Goal: Book appointment/travel/reservation

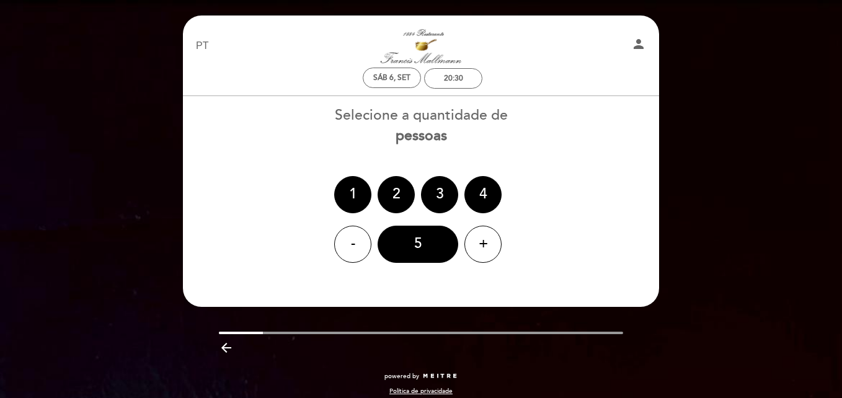
select select "pt"
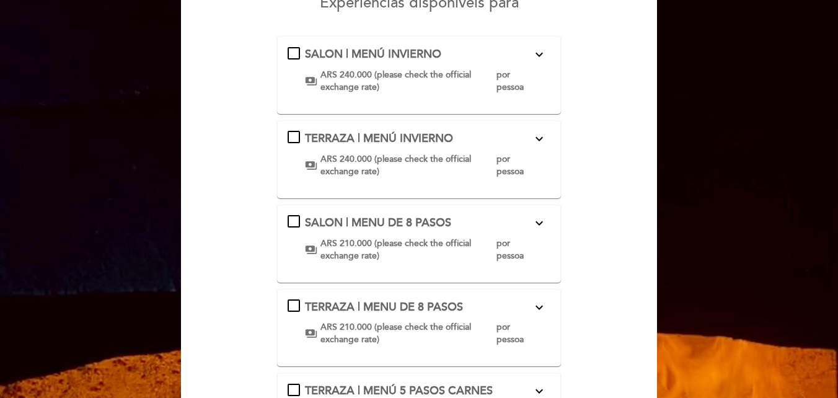
scroll to position [62, 0]
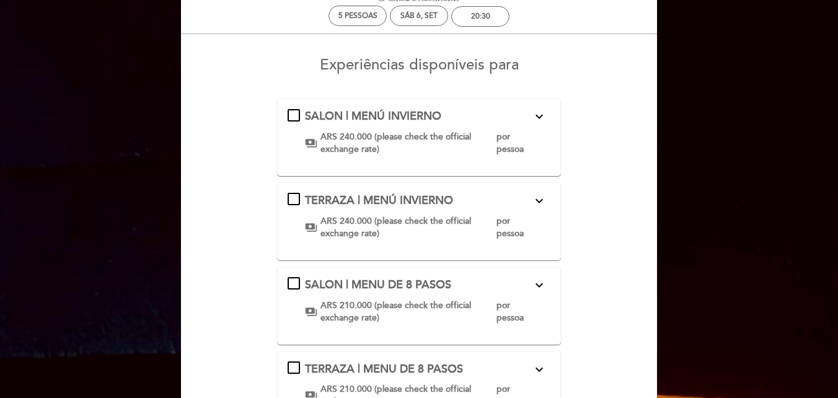
click at [298, 117] on div "SALON | MENÚ INVIERNO expand_more Clic aquí para consultar el menú payments ARS…" at bounding box center [419, 131] width 263 height 47
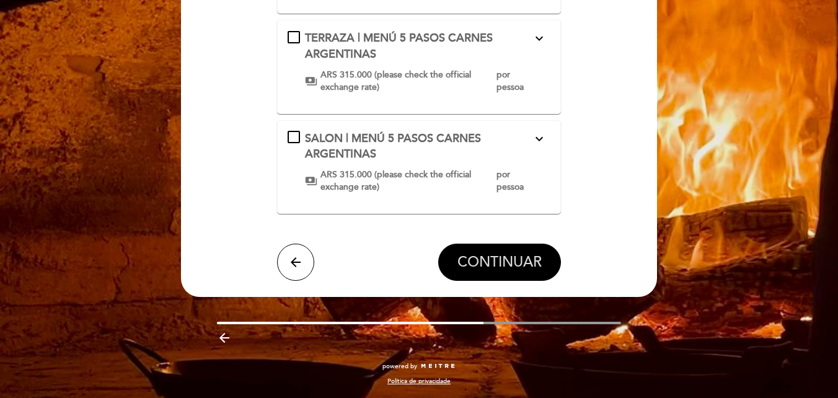
click at [482, 257] on span "CONTINUAR" at bounding box center [499, 262] width 84 height 17
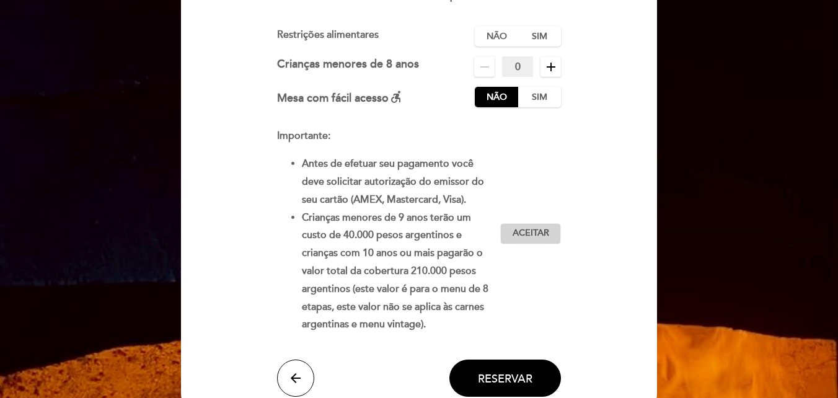
scroll to position [196, 0]
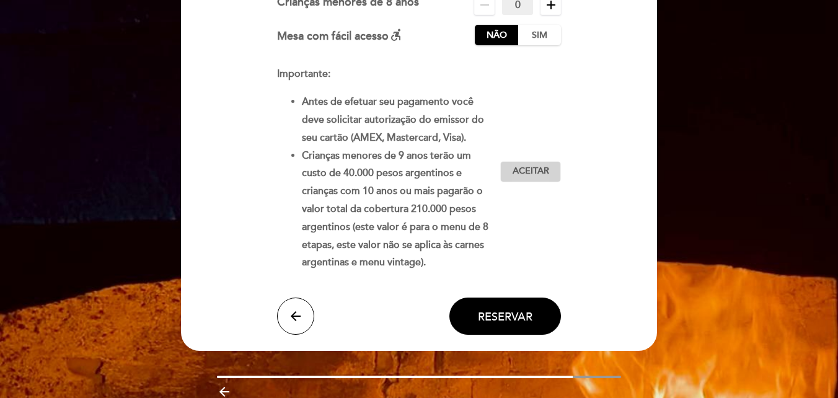
click at [547, 167] on span "Aceitar" at bounding box center [531, 171] width 37 height 13
click at [539, 312] on button "Reservar" at bounding box center [505, 316] width 112 height 37
click at [510, 322] on span "Reservar" at bounding box center [505, 316] width 55 height 14
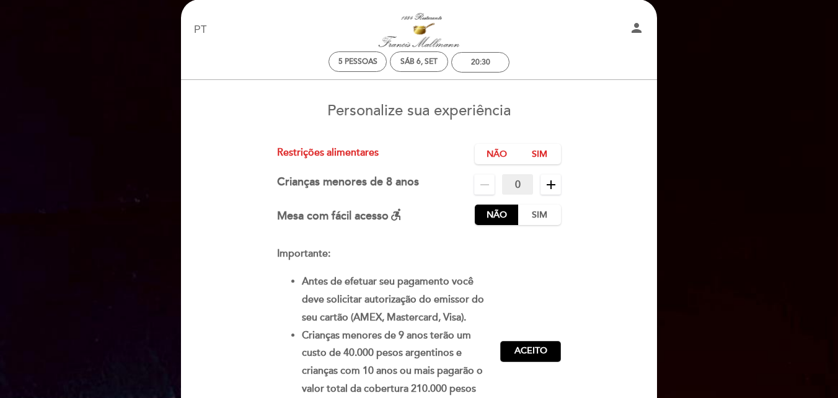
scroll to position [0, 0]
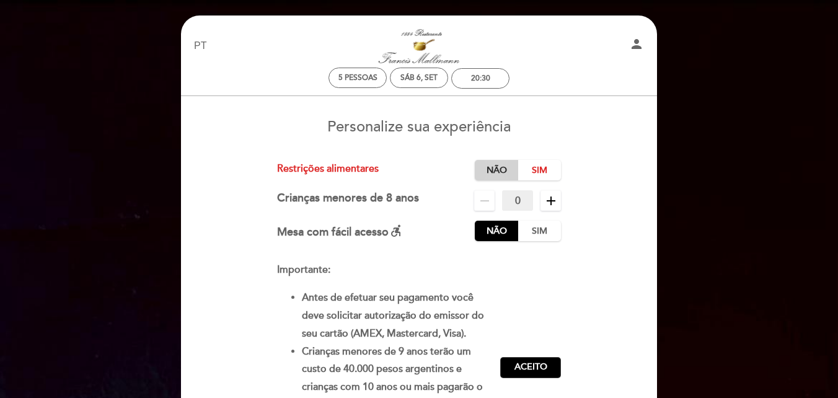
click at [508, 174] on label "Não" at bounding box center [496, 170] width 43 height 20
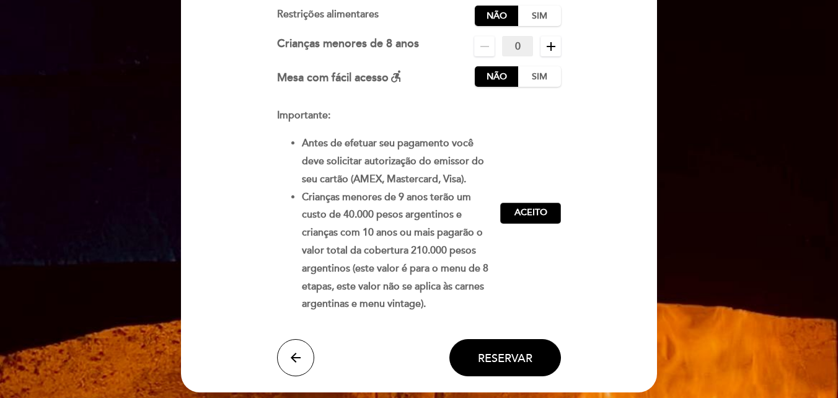
scroll to position [186, 0]
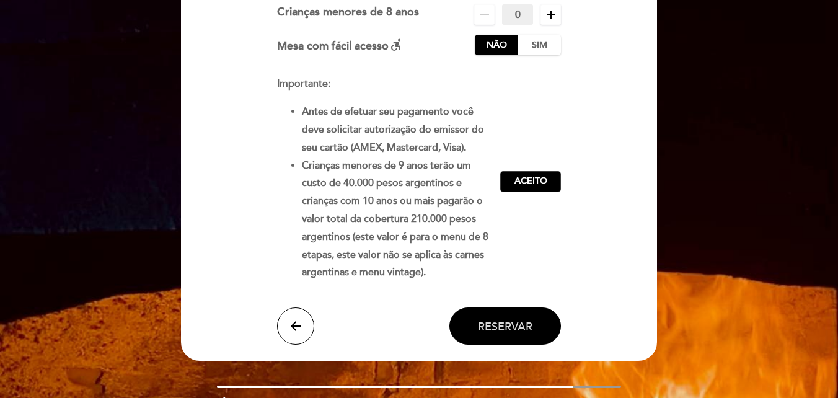
click at [526, 334] on button "Reservar" at bounding box center [505, 325] width 112 height 37
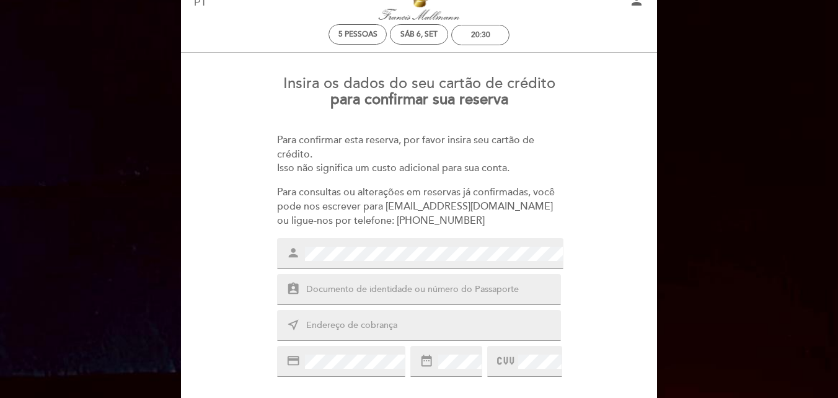
scroll to position [62, 0]
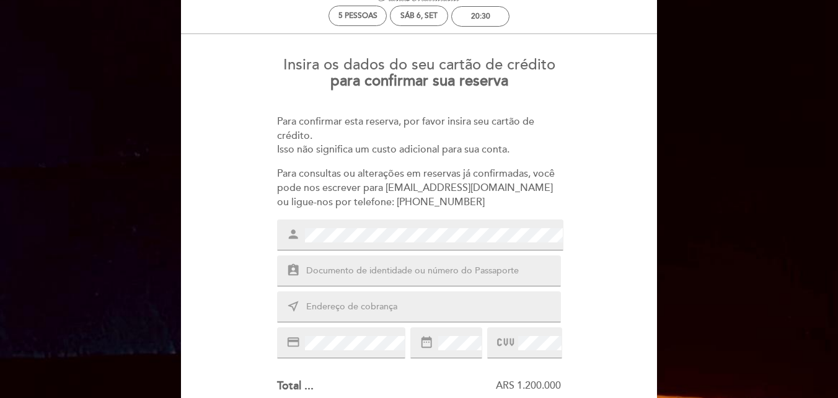
click at [513, 276] on input "text" at bounding box center [434, 271] width 258 height 14
click at [598, 301] on div "Insira os dados do seu cartão de crédito para confirmar sua reserva Para confir…" at bounding box center [419, 361] width 459 height 629
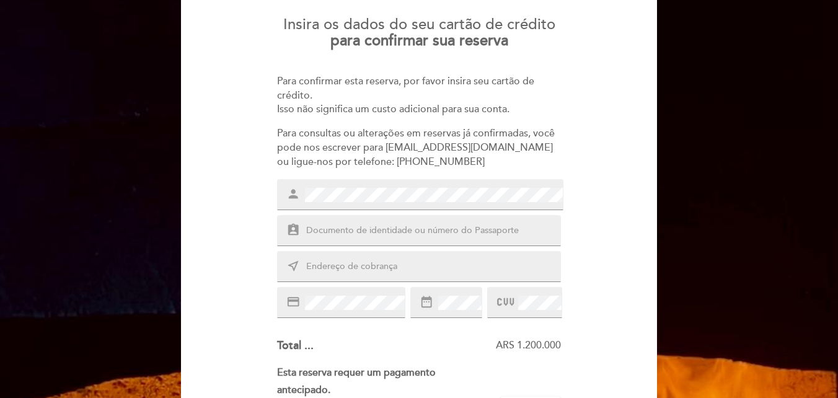
scroll to position [124, 0]
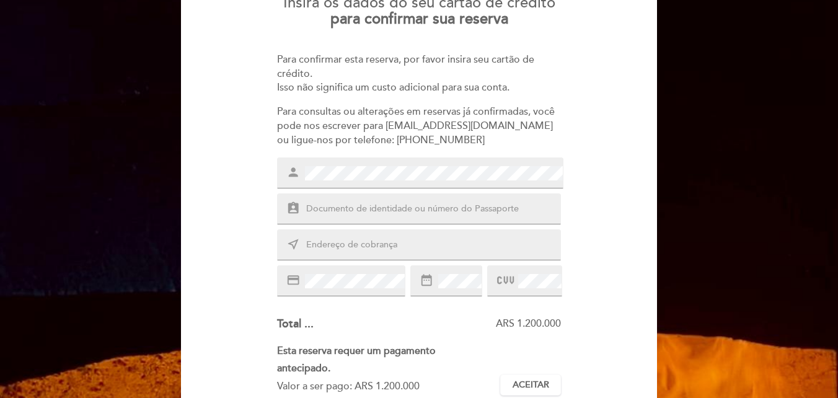
click at [330, 214] on input "text" at bounding box center [434, 209] width 258 height 14
type input "f"
type input "FP137027"
click at [312, 245] on input "text" at bounding box center [434, 245] width 258 height 14
click at [314, 246] on input "[CREDIT_CARD_NUMBER]" at bounding box center [434, 245] width 258 height 14
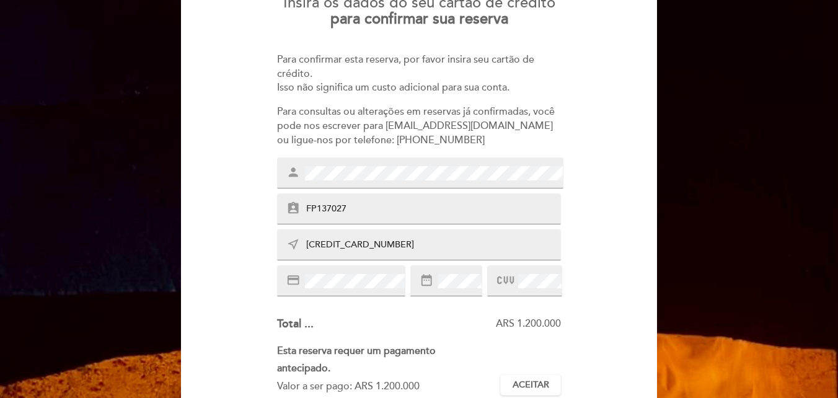
click at [325, 246] on input "[CREDIT_CARD_NUMBER]" at bounding box center [434, 245] width 258 height 14
click at [335, 244] on input "[CREDIT_CARD_NUMBER]" at bounding box center [434, 245] width 258 height 14
click at [351, 247] on input "[CREDIT_CARD_NUMBER]" at bounding box center [434, 245] width 258 height 14
click at [356, 243] on input "[CREDIT_CARD_NUMBER]" at bounding box center [434, 245] width 258 height 14
click at [370, 243] on input "[CREDIT_CARD_NUMBER]" at bounding box center [434, 245] width 258 height 14
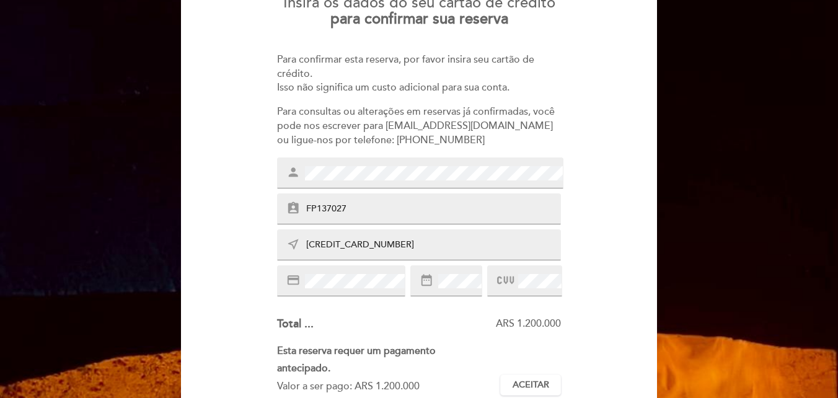
click at [391, 245] on input "[CREDIT_CARD_NUMBER]" at bounding box center [434, 245] width 258 height 14
click at [261, 257] on div "Insira os dados do seu cartão de crédito para confirmar sua reserva Para confir…" at bounding box center [419, 299] width 459 height 629
drag, startPoint x: 399, startPoint y: 246, endPoint x: 303, endPoint y: 243, distance: 96.1
click at [303, 243] on span "[CREDIT_CARD_NUMBER]" at bounding box center [432, 244] width 258 height 15
click at [389, 247] on input "[CREDIT_CARD_NUMBER]" at bounding box center [434, 245] width 258 height 14
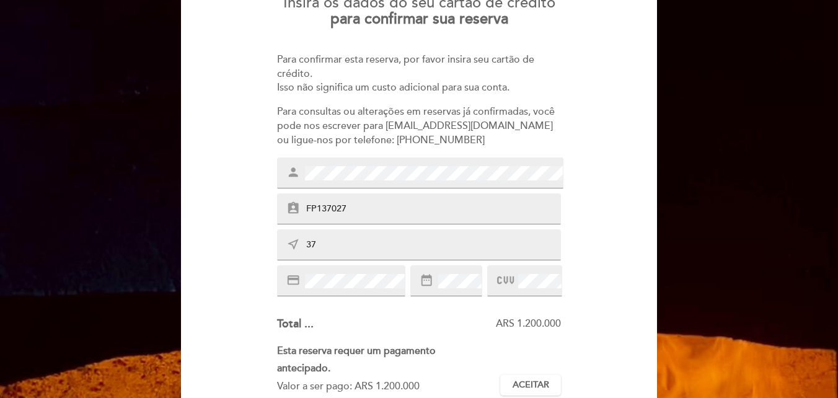
type input "3"
click at [379, 303] on div "Insira os dados do seu cartão de crédito para confirmar sua reserva Para confir…" at bounding box center [419, 299] width 459 height 629
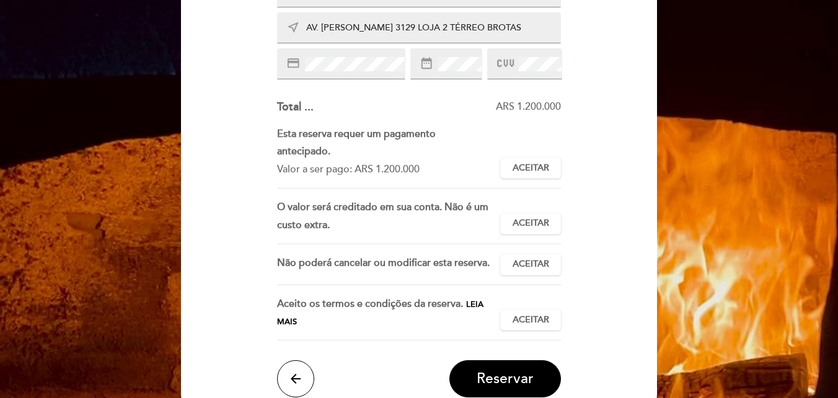
scroll to position [372, 0]
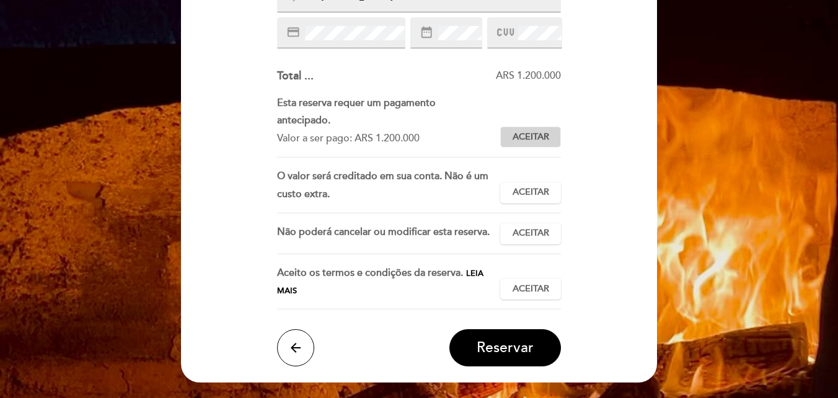
click at [529, 138] on span "Aceitar" at bounding box center [531, 137] width 37 height 13
click at [536, 346] on button "Reservar" at bounding box center [505, 347] width 112 height 37
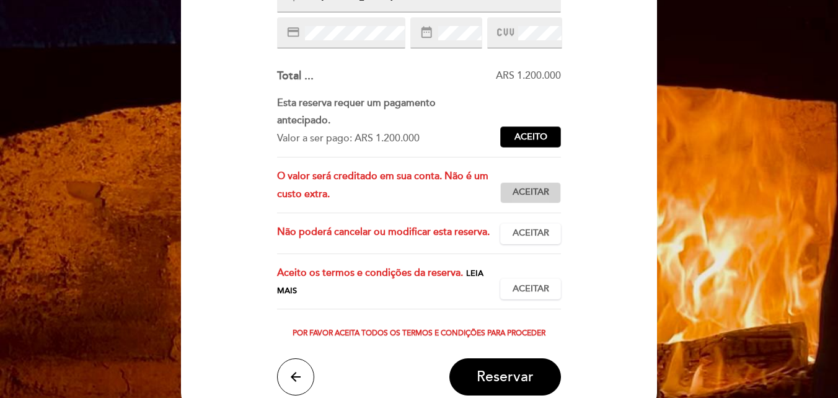
click at [531, 198] on span "Aceitar" at bounding box center [531, 192] width 37 height 13
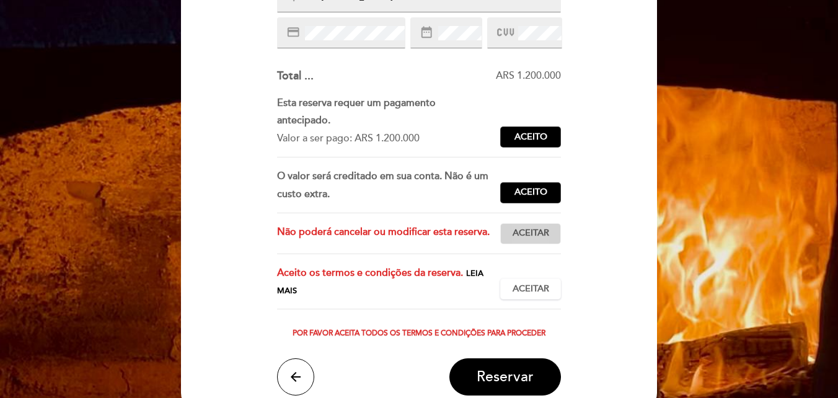
click at [537, 234] on span "Aceitar" at bounding box center [531, 233] width 37 height 13
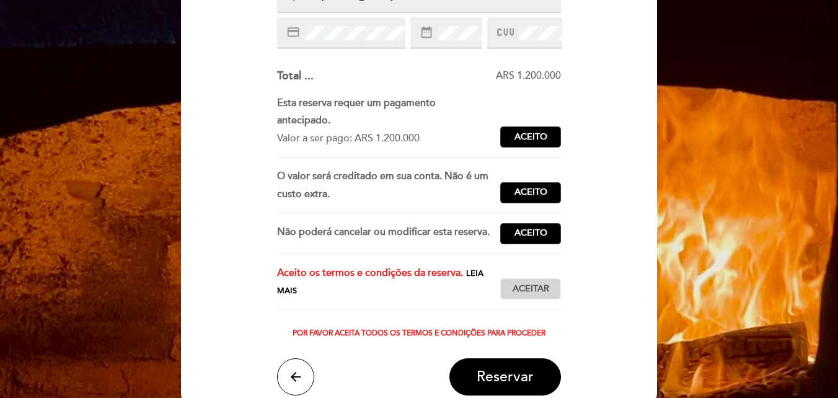
click at [540, 288] on span "Aceitar" at bounding box center [531, 289] width 37 height 13
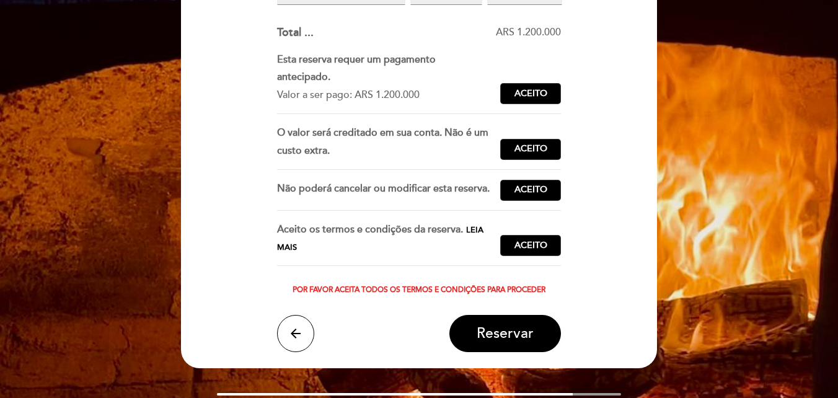
scroll to position [434, 0]
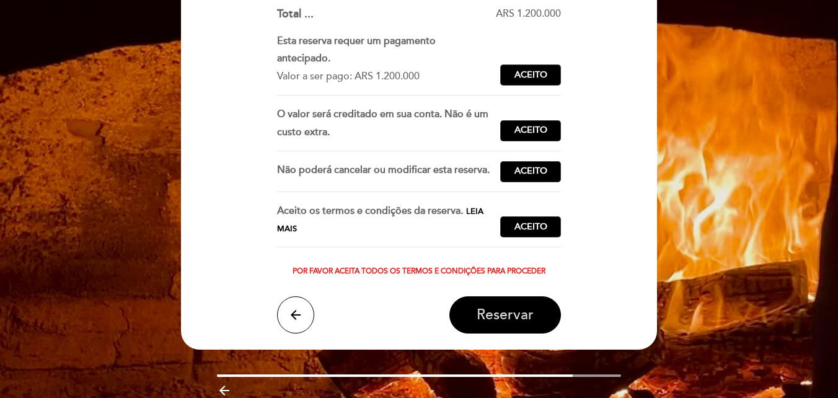
click at [535, 316] on button "Reservar" at bounding box center [505, 314] width 112 height 37
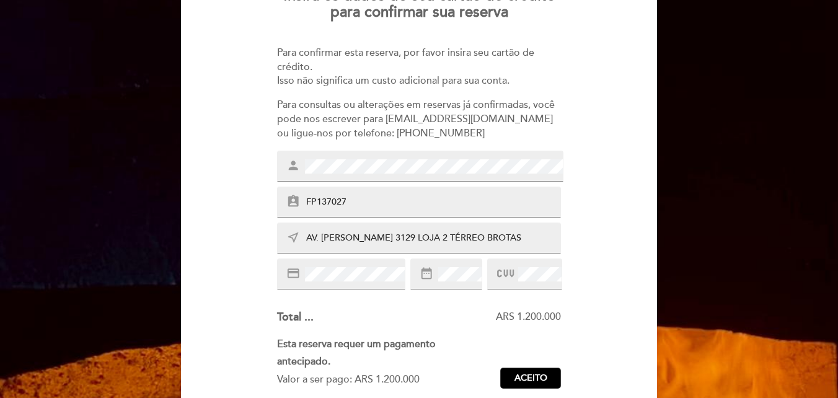
scroll to position [124, 0]
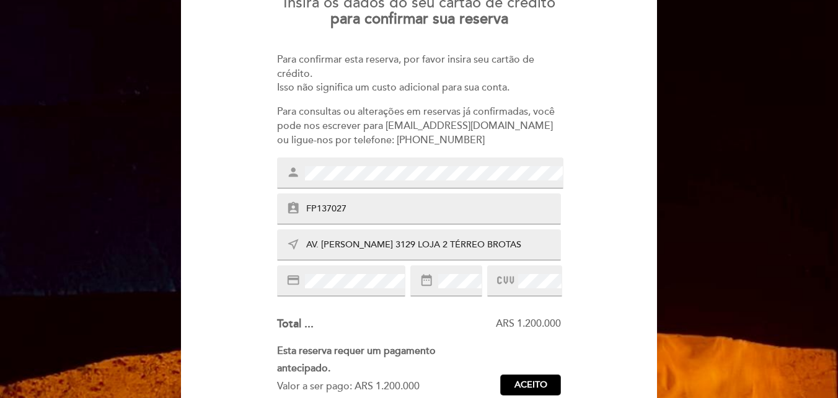
click at [299, 172] on div "person" at bounding box center [420, 172] width 286 height 31
click at [603, 129] on div "Insira os dados do seu cartão de crédito para confirmar sua reserva Para confir…" at bounding box center [419, 314] width 459 height 658
drag, startPoint x: 308, startPoint y: 244, endPoint x: 426, endPoint y: 245, distance: 118.4
click at [426, 245] on input "AV. [PERSON_NAME] 3129 LOJA 2 TÉRREO BROTAS" at bounding box center [434, 245] width 258 height 14
click at [304, 241] on span "AV. [PERSON_NAME] 3129 LOJA 2 TÉRREO BROTAS" at bounding box center [432, 244] width 258 height 15
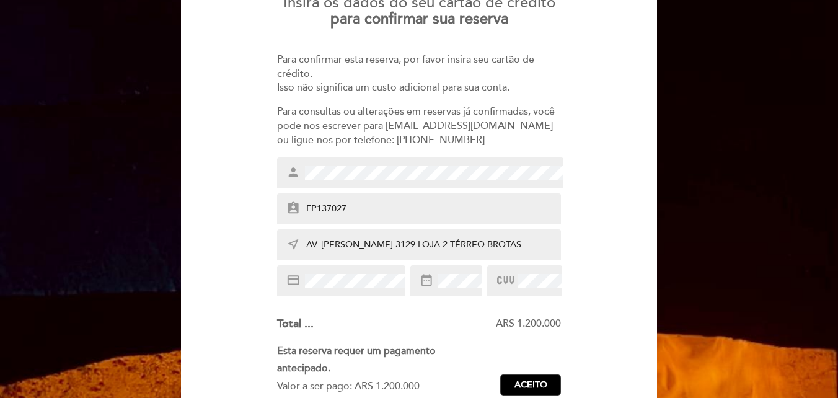
drag, startPoint x: 308, startPoint y: 247, endPoint x: 348, endPoint y: 247, distance: 39.7
click at [348, 247] on input "AV. [PERSON_NAME] 3129 LOJA 2 TÉRREO BROTAS" at bounding box center [434, 245] width 258 height 14
click at [314, 239] on input "AV. [PERSON_NAME] 3129 LOJA 2 TÉRREO BROTAS" at bounding box center [434, 245] width 258 height 14
click at [552, 249] on input "AV. [PERSON_NAME] 3129 LOJA 2 TÉRREO BROTAS" at bounding box center [434, 245] width 258 height 14
click at [552, 249] on input "AV. [PERSON_NAME]" at bounding box center [434, 245] width 258 height 14
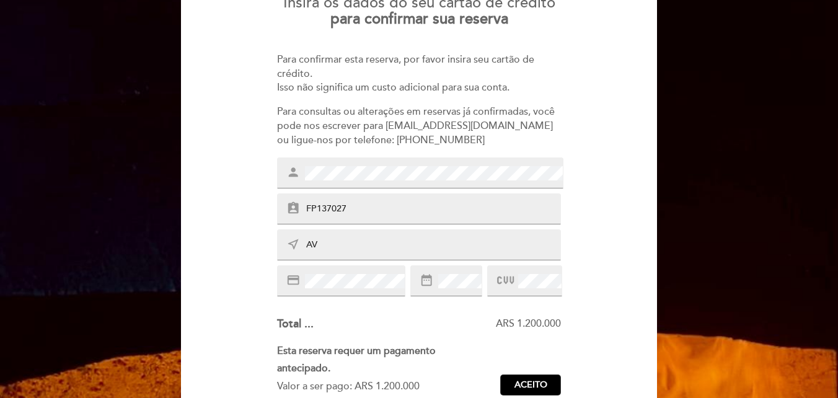
type input "A"
type input "[PERSON_NAME] 434 CEP:59056260"
click at [475, 316] on div "Total ... ARS 1.200.000" at bounding box center [419, 324] width 285 height 16
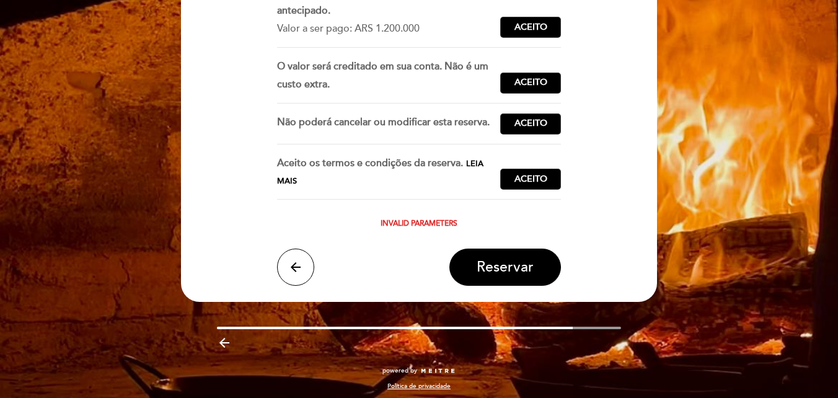
scroll to position [487, 0]
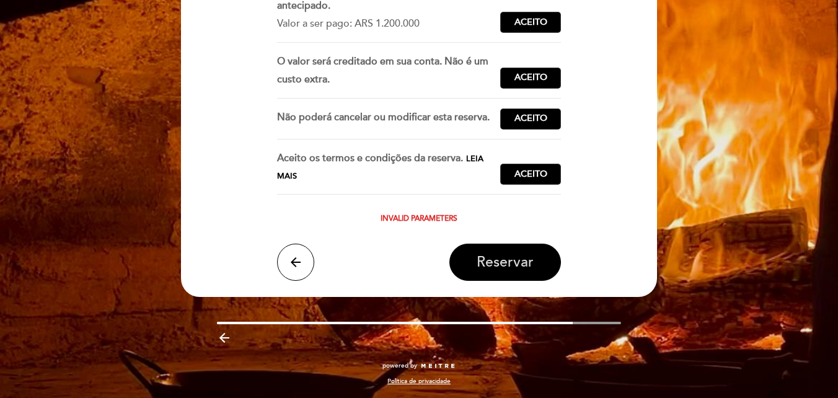
click at [497, 266] on span "Reservar" at bounding box center [505, 262] width 57 height 17
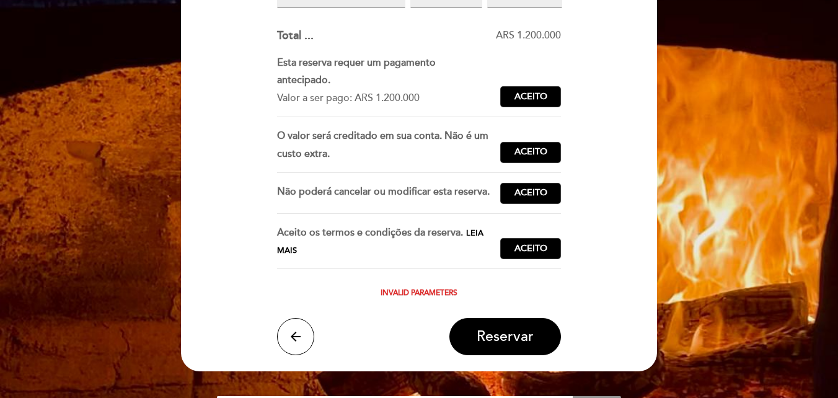
scroll to position [434, 0]
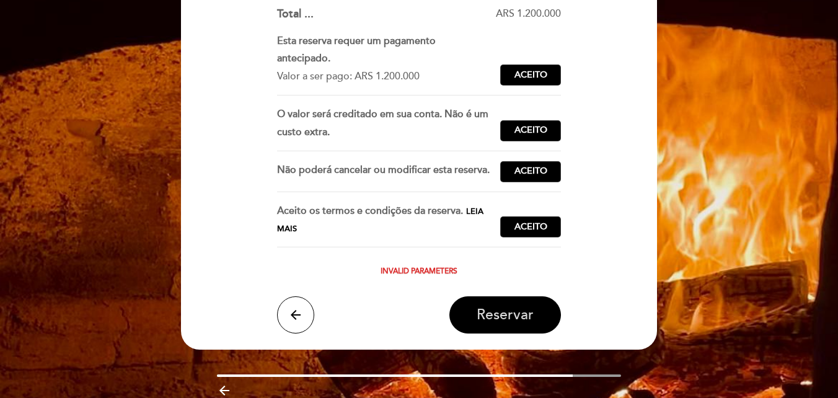
click at [519, 320] on span "Reservar" at bounding box center [505, 314] width 57 height 17
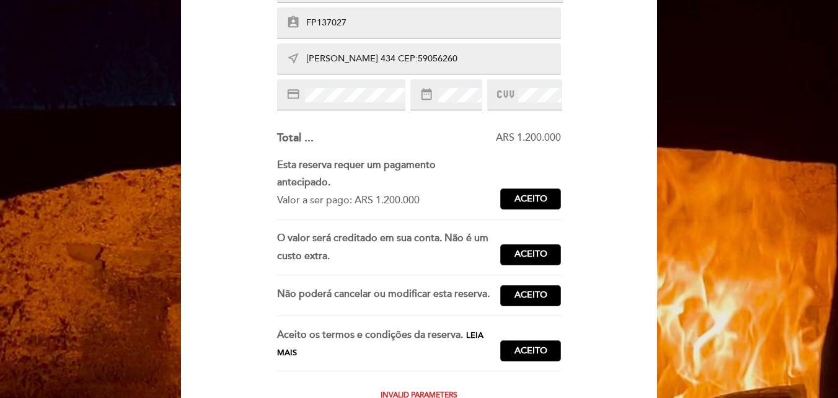
scroll to position [372, 0]
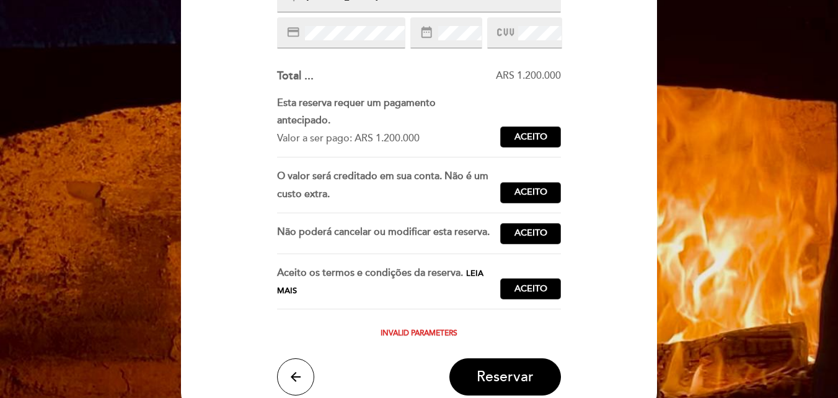
click at [472, 272] on span "Leia mais" at bounding box center [380, 282] width 206 height 28
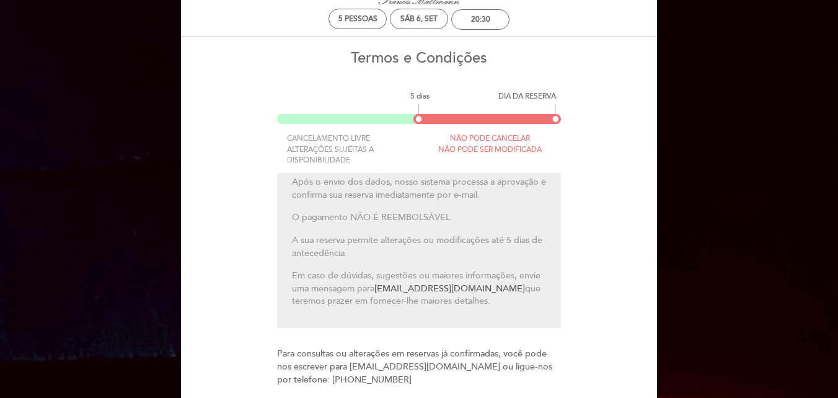
scroll to position [0, 0]
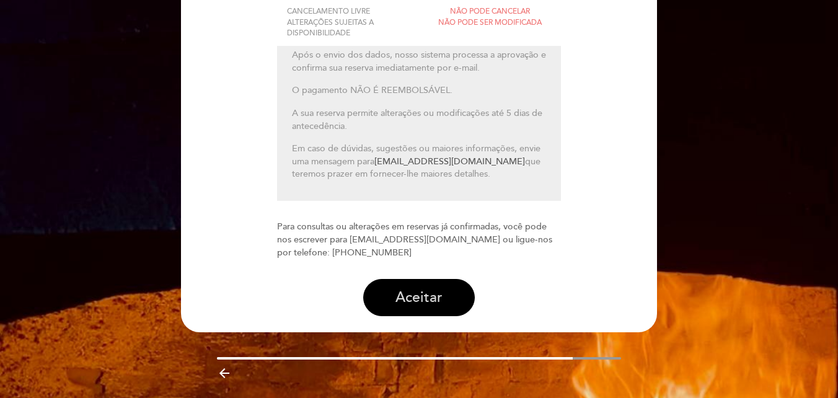
click at [449, 301] on button "Aceitar" at bounding box center [419, 297] width 112 height 37
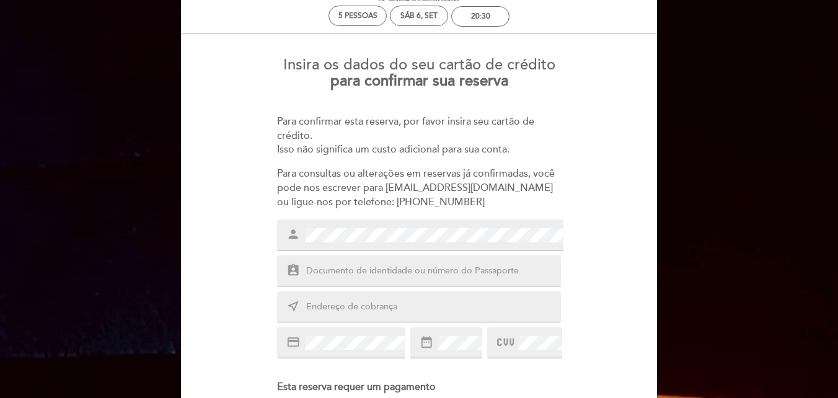
scroll to position [124, 0]
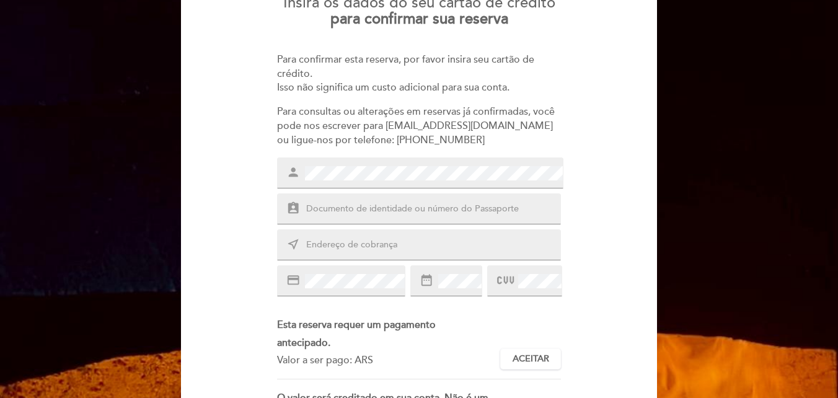
click at [355, 207] on input "text" at bounding box center [434, 209] width 258 height 14
type input "FP137027"
click at [312, 247] on input "text" at bounding box center [434, 245] width 258 height 14
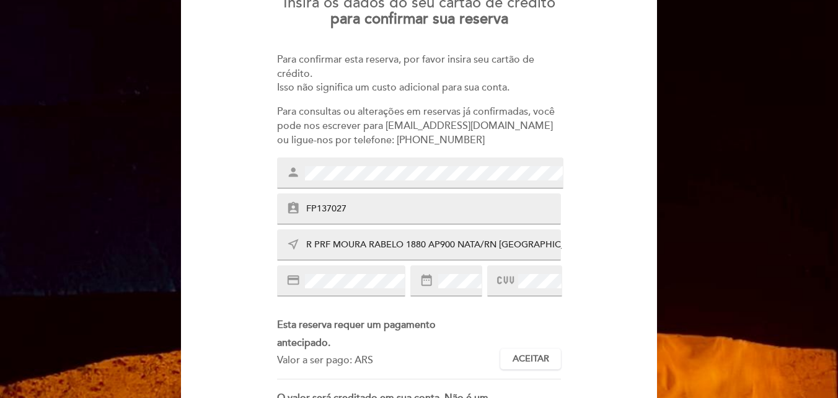
type input "R PRF MOURA RABELO 1880 AP900 NATA/RN [GEOGRAPHIC_DATA]"
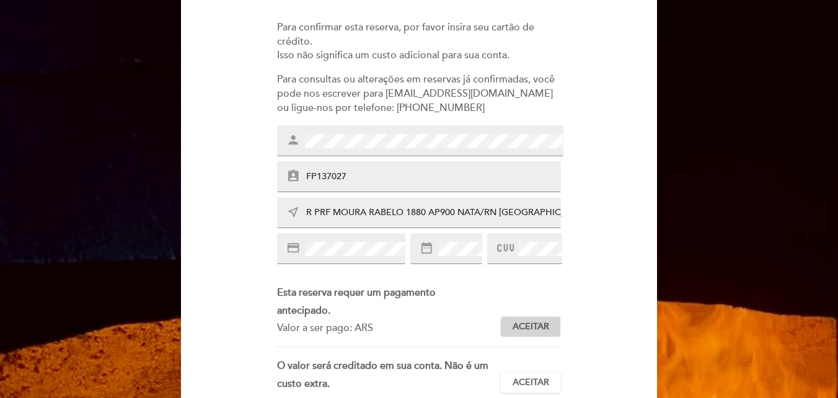
scroll to position [186, 0]
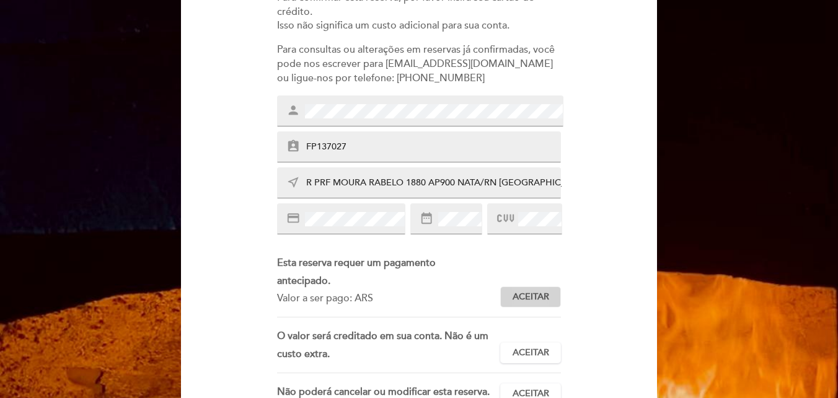
click at [536, 301] on span "Aceitar" at bounding box center [531, 297] width 37 height 13
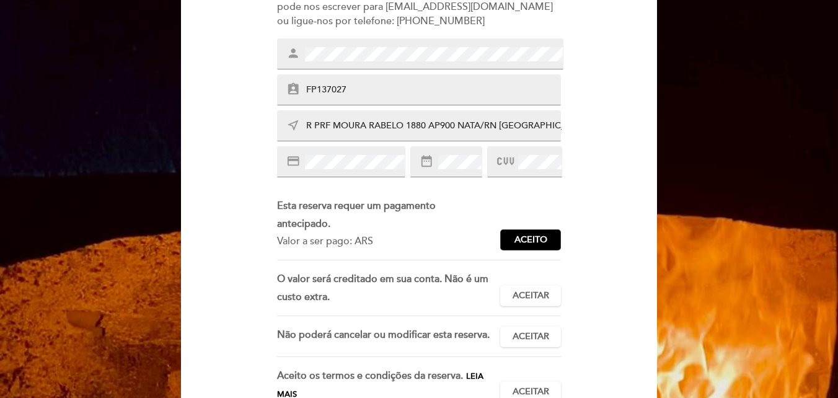
scroll to position [248, 0]
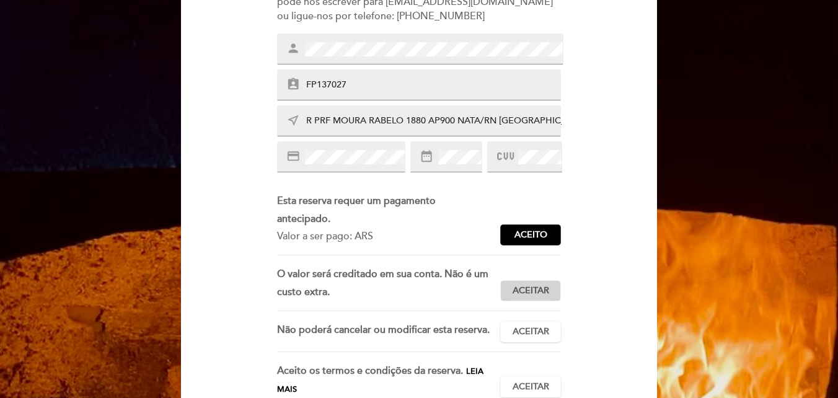
click at [534, 297] on span "Aceitar" at bounding box center [531, 291] width 37 height 13
click at [532, 329] on span "Aceitar" at bounding box center [531, 331] width 37 height 13
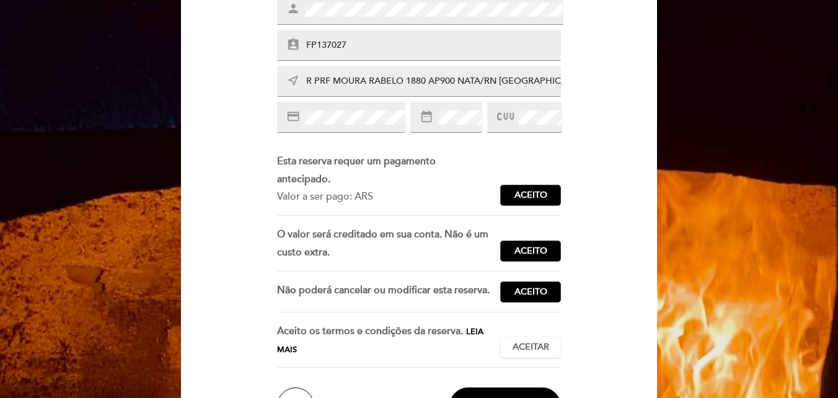
scroll to position [310, 0]
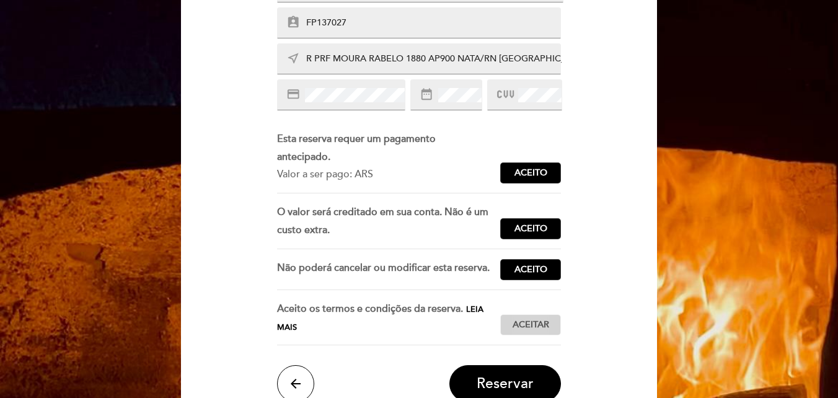
click at [525, 322] on span "Aceitar" at bounding box center [531, 325] width 37 height 13
click at [523, 382] on span "Reservar" at bounding box center [505, 384] width 57 height 17
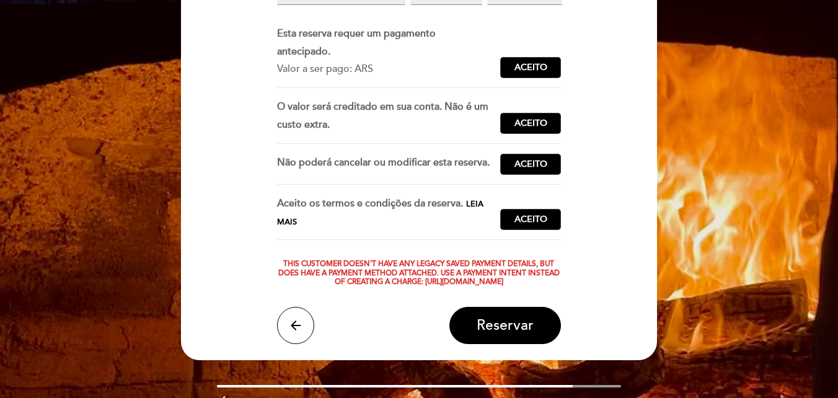
scroll to position [434, 0]
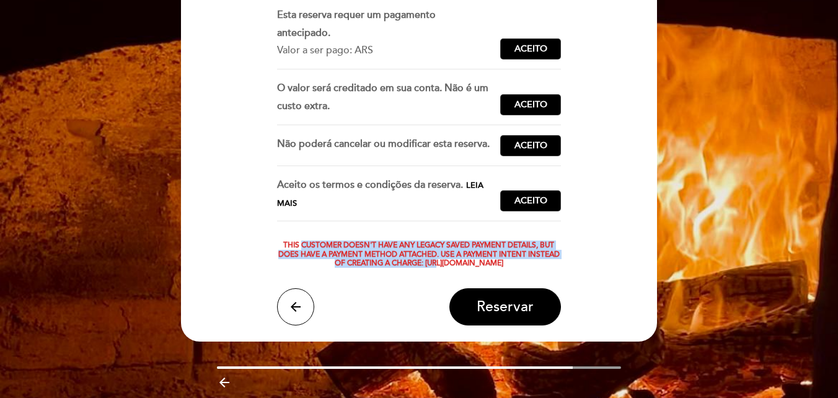
drag, startPoint x: 283, startPoint y: 245, endPoint x: 497, endPoint y: 266, distance: 214.2
click at [497, 266] on div "This Customer doesn't have any legacy saved payment details, but does have a Pa…" at bounding box center [419, 254] width 285 height 27
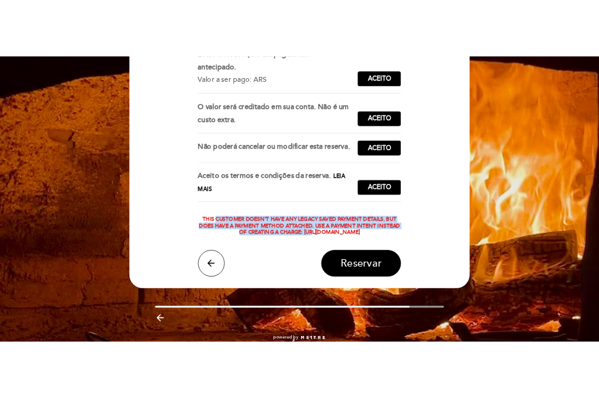
scroll to position [487, 0]
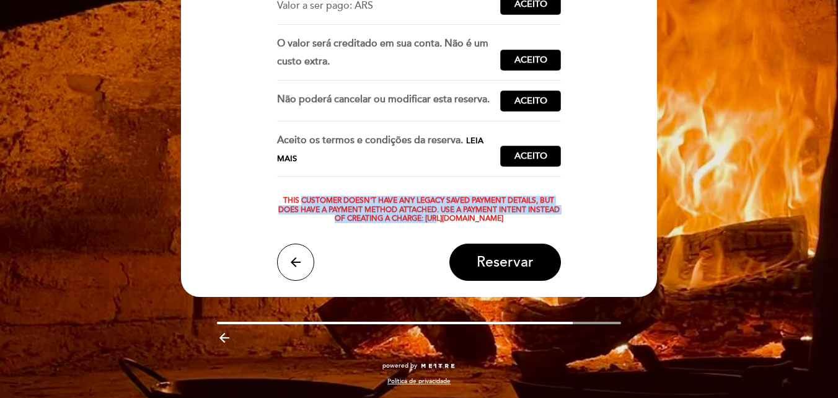
drag, startPoint x: 282, startPoint y: 190, endPoint x: 528, endPoint y: 221, distance: 248.1
click at [528, 221] on div "This Customer doesn't have any legacy saved payment details, but does have a Pa…" at bounding box center [419, 210] width 285 height 27
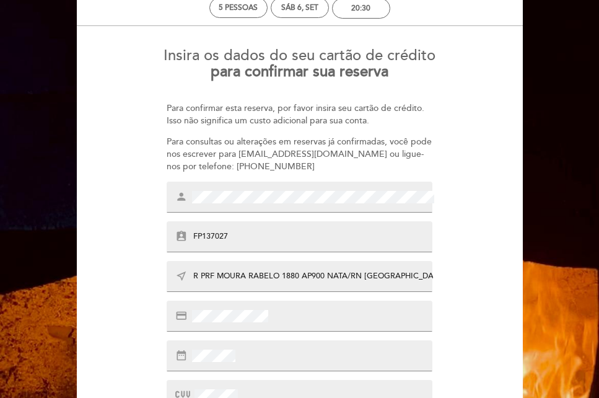
scroll to position [0, 0]
